Goal: Answer question/provide support

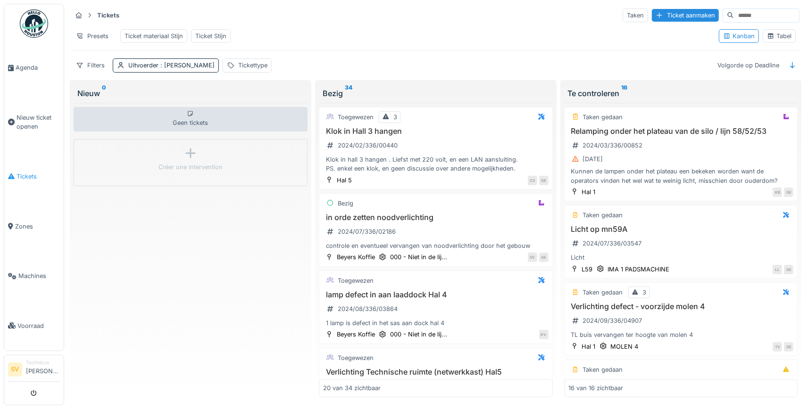
click at [16, 173] on li "Tickets" at bounding box center [34, 176] width 52 height 9
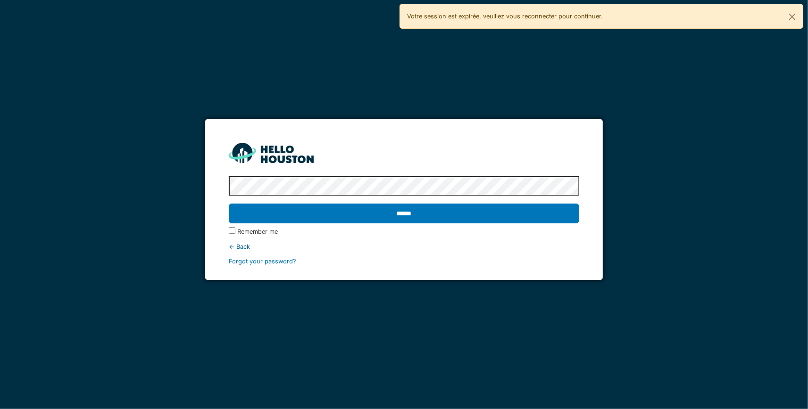
click at [229, 204] on input "******" at bounding box center [404, 214] width 351 height 20
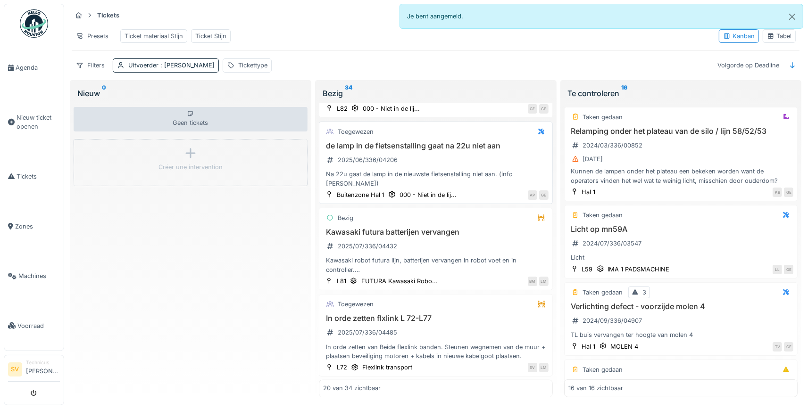
scroll to position [1431, 0]
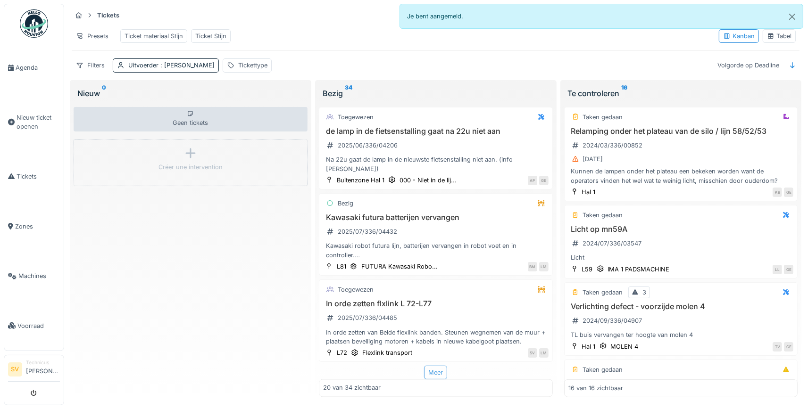
click at [438, 376] on div "Meer" at bounding box center [435, 373] width 23 height 14
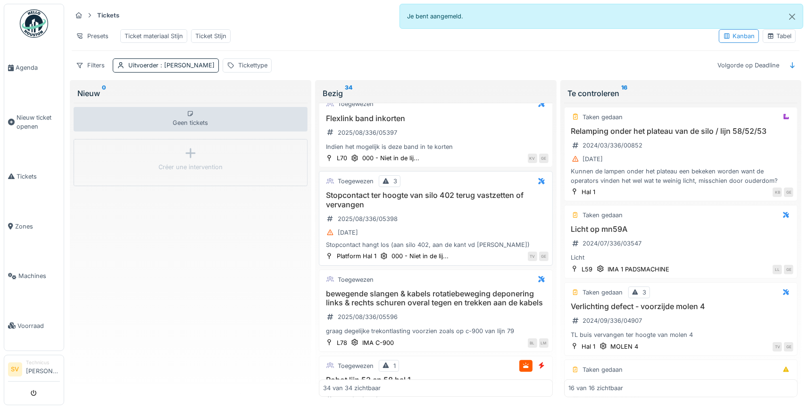
scroll to position [2621, 0]
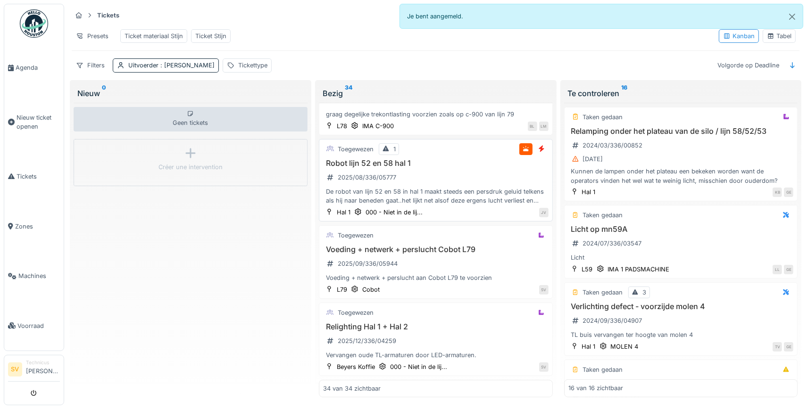
click at [469, 187] on div "De robot van lijn 52 en 58 in hal 1 maakt steeds een persdruk geluid telkens al…" at bounding box center [435, 196] width 225 height 18
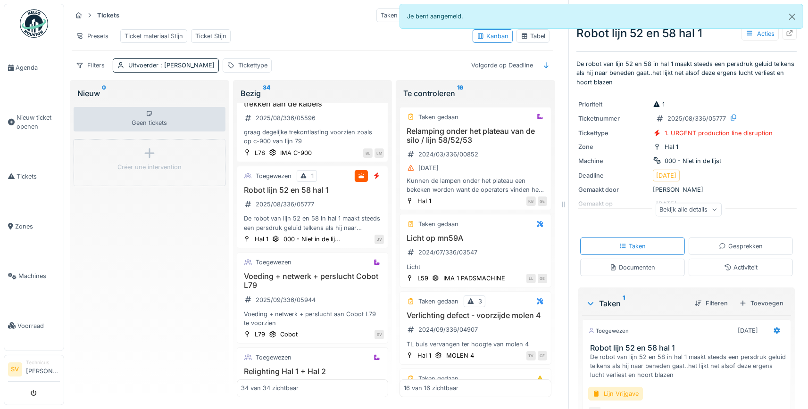
click at [631, 273] on div "Documenten" at bounding box center [632, 267] width 105 height 17
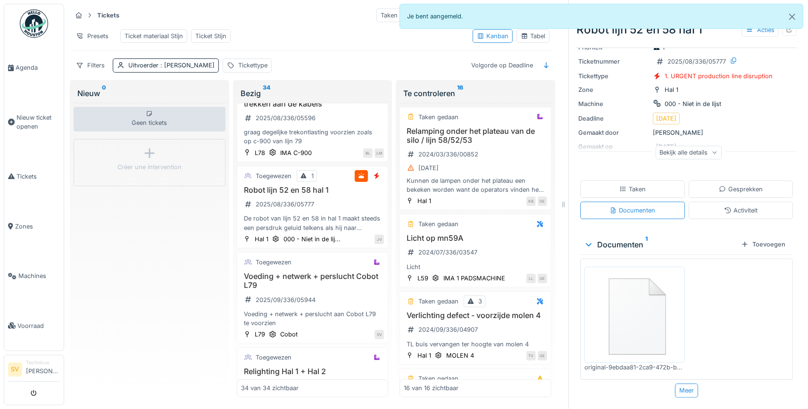
scroll to position [58, 0]
click at [662, 300] on img at bounding box center [635, 315] width 96 height 92
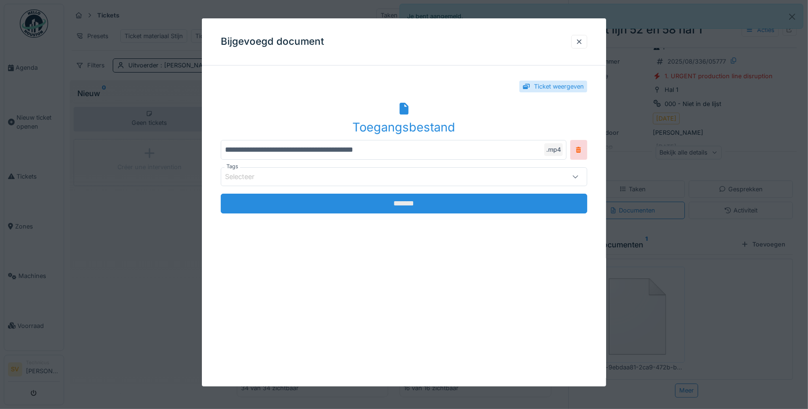
click at [496, 200] on input "*******" at bounding box center [404, 204] width 366 height 20
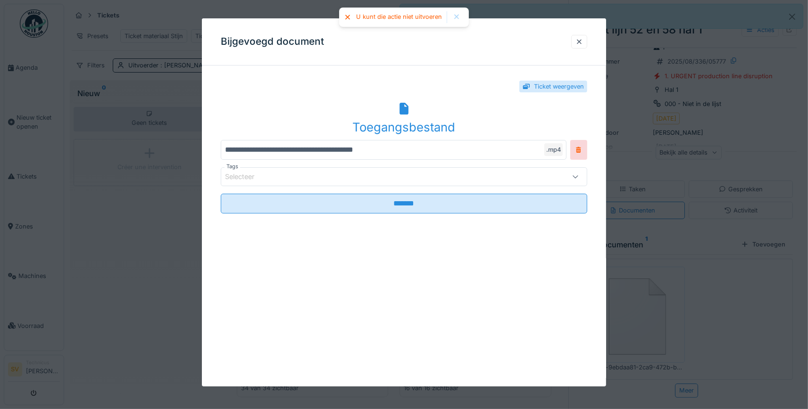
click at [545, 86] on div "Ticket weergeven" at bounding box center [559, 86] width 50 height 9
click at [534, 85] on div "Ticket weergeven" at bounding box center [559, 86] width 50 height 9
drag, startPoint x: 534, startPoint y: 85, endPoint x: 517, endPoint y: 92, distance: 18.4
click at [533, 86] on div "Ticket weergeven" at bounding box center [553, 87] width 68 height 12
click at [398, 121] on div "Toegangsbestand" at bounding box center [404, 127] width 366 height 18
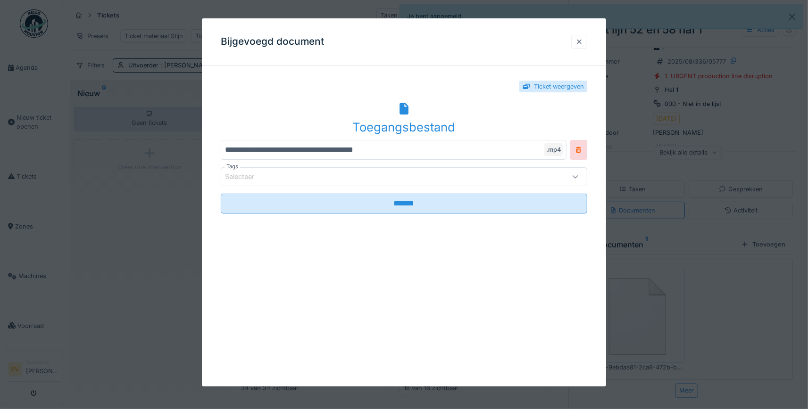
click at [577, 42] on div at bounding box center [579, 41] width 8 height 9
